Goal: Task Accomplishment & Management: Use online tool/utility

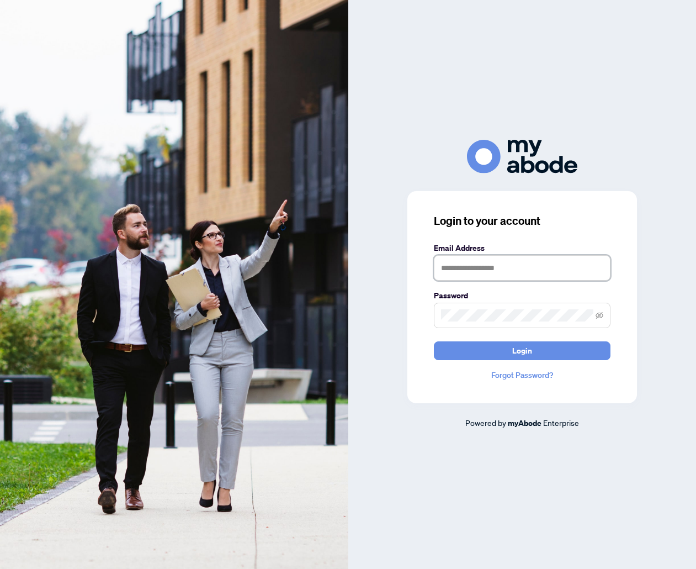
click at [508, 264] on input "text" at bounding box center [522, 267] width 177 height 25
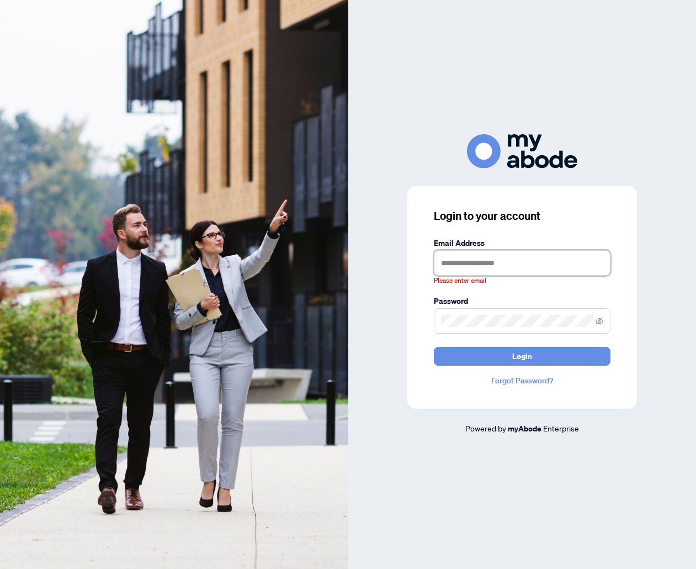
type input "**********"
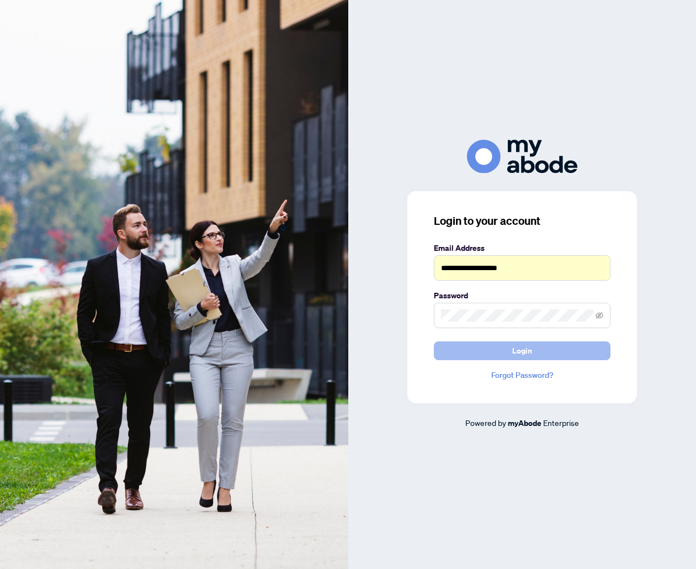
click at [504, 350] on button "Login" at bounding box center [522, 350] width 177 height 19
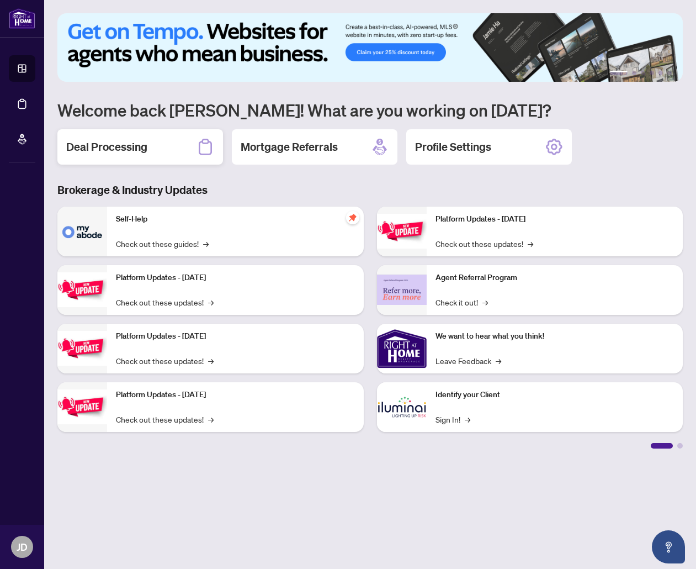
click at [150, 154] on div "Deal Processing" at bounding box center [140, 146] width 166 height 35
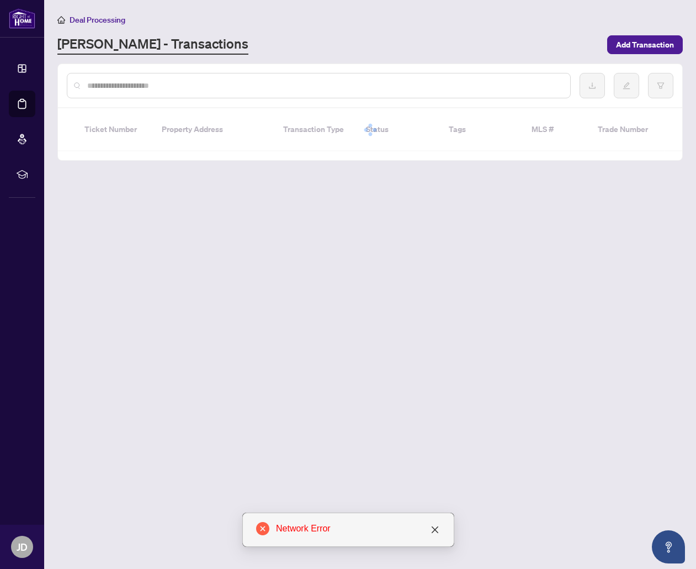
click at [428, 532] on div "Network Error" at bounding box center [358, 528] width 165 height 13
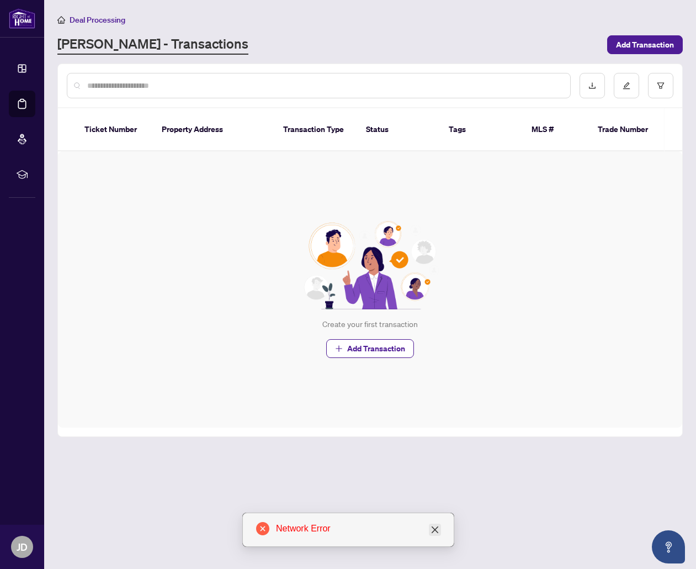
click at [431, 530] on icon "close" at bounding box center [435, 529] width 9 height 9
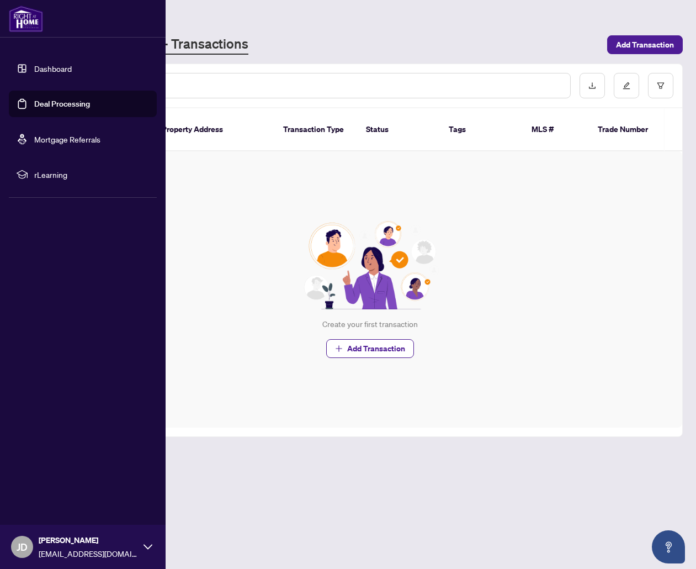
click at [72, 72] on link "Dashboard" at bounding box center [53, 69] width 38 height 10
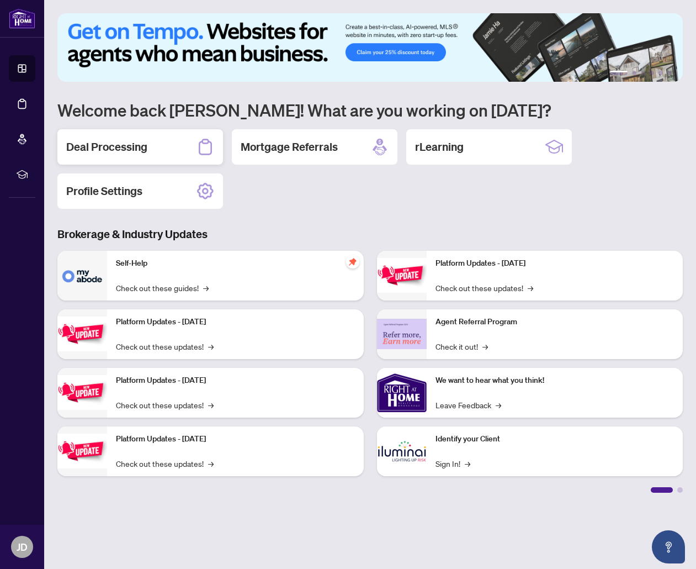
click at [129, 134] on div "Deal Processing" at bounding box center [140, 146] width 166 height 35
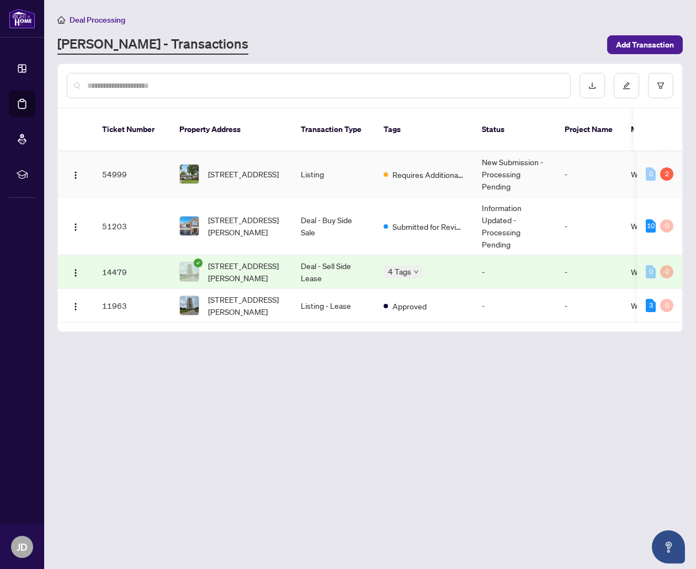
click at [299, 160] on td "Listing" at bounding box center [333, 174] width 83 height 46
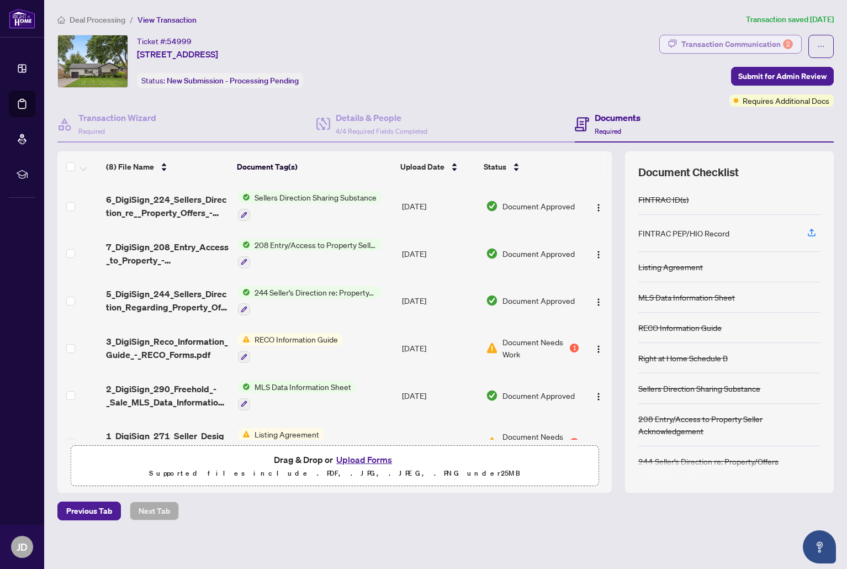
click at [696, 41] on div "Transaction Communication 2" at bounding box center [738, 44] width 112 height 18
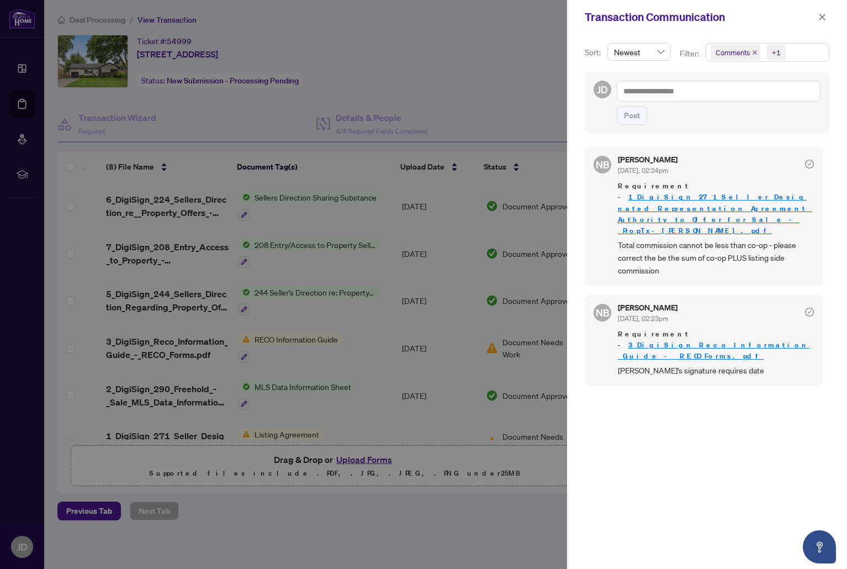
click at [696, 372] on div "NB Nicole Branch Sep/29/2025, 02:24pm Requirement - 1_DigiSign_271_Seller_Desig…" at bounding box center [707, 351] width 245 height 422
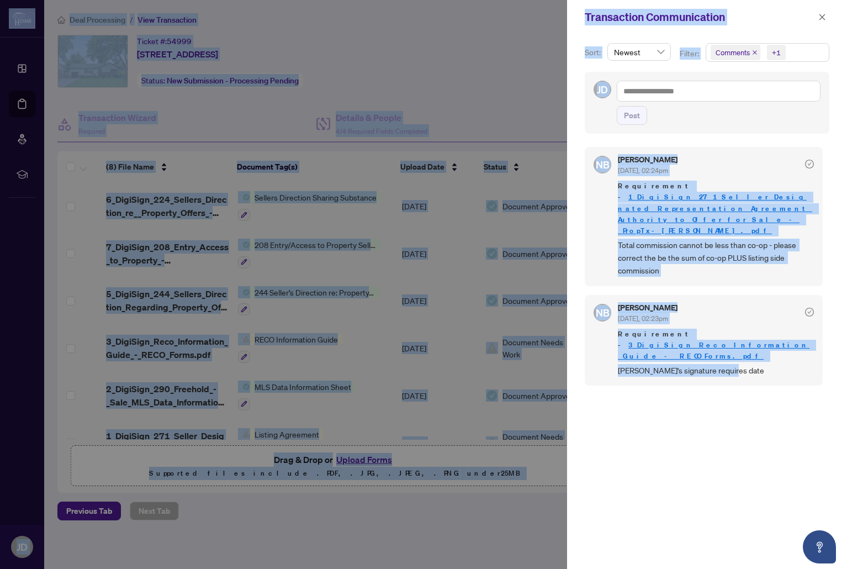
copy body "Dashboard Deal Processing Mortgage Referrals rLearning JD Jordan Duarte duartes…"
click at [696, 423] on div "NB Nicole Branch Sep/29/2025, 02:24pm Requirement - 1_DigiSign_271_Seller_Desig…" at bounding box center [707, 351] width 245 height 422
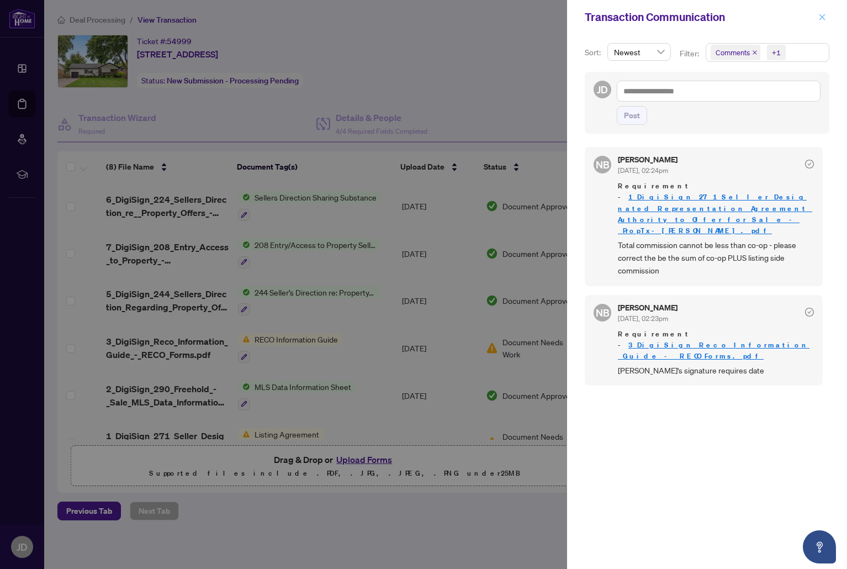
click at [696, 18] on icon "close" at bounding box center [822, 17] width 8 height 8
